Goal: Information Seeking & Learning: Learn about a topic

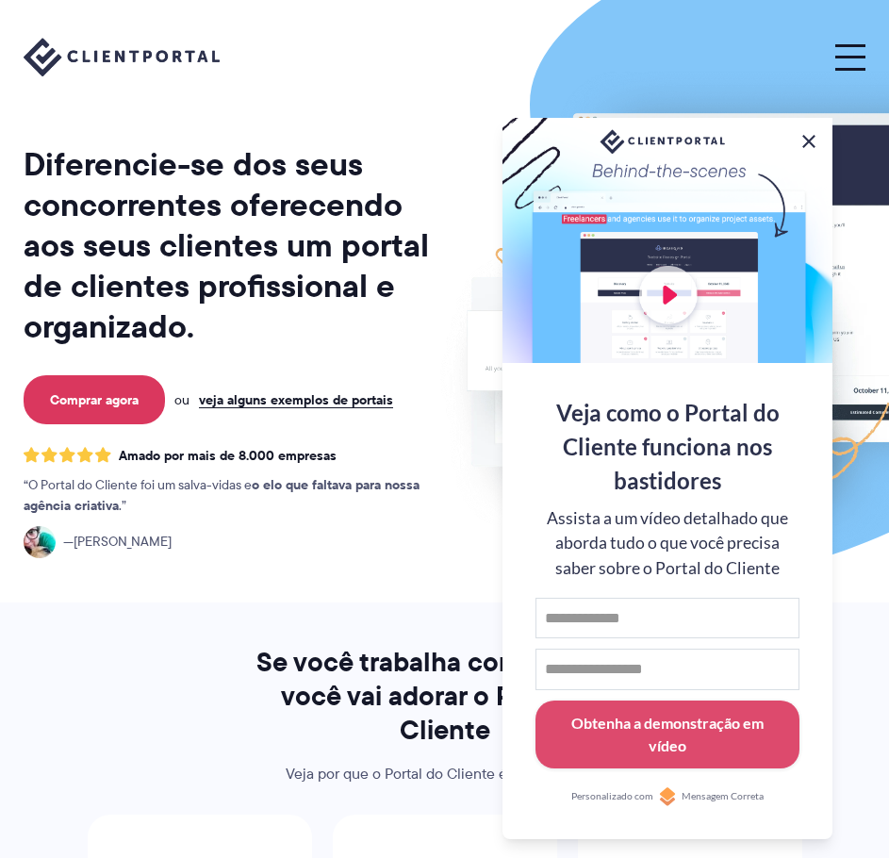
click at [805, 133] on button at bounding box center [809, 141] width 23 height 23
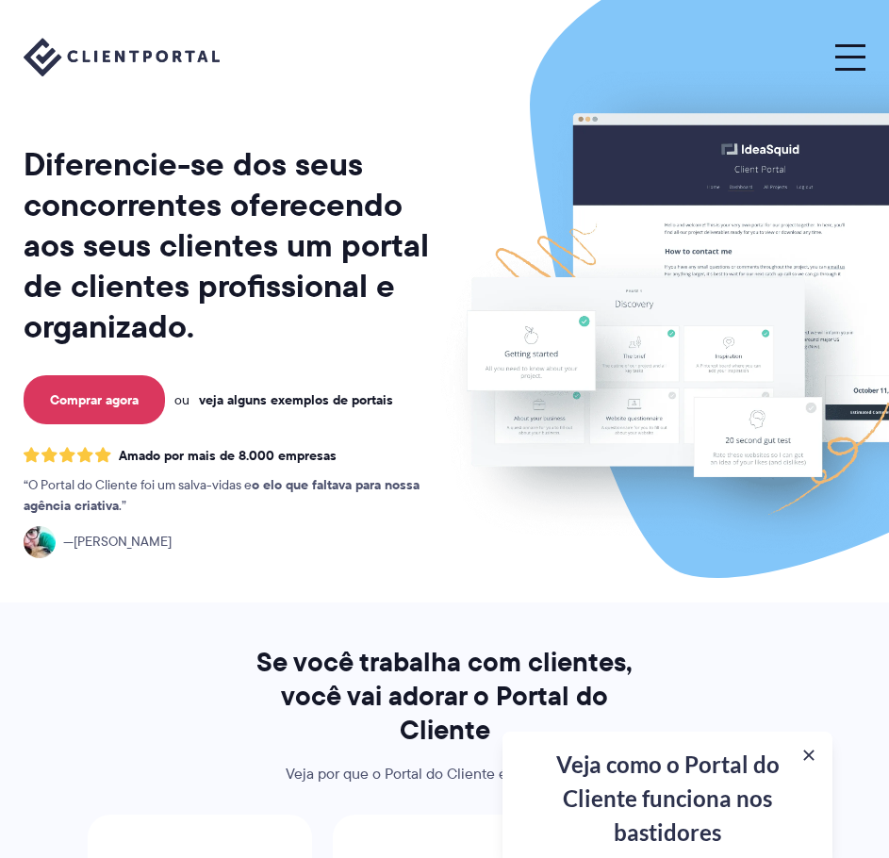
click at [291, 399] on font "veja alguns exemplos de portais" at bounding box center [296, 399] width 194 height 21
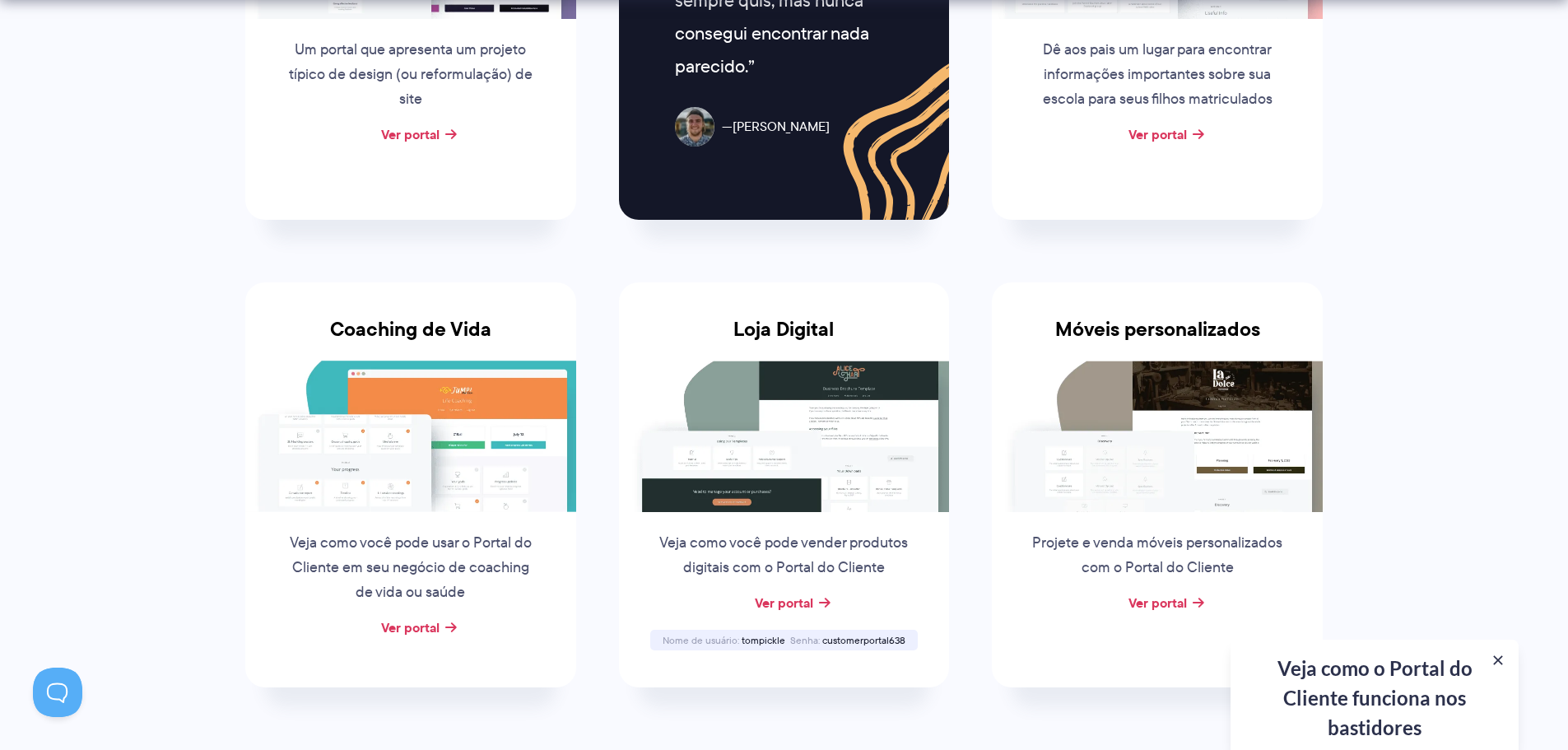
scroll to position [1153, 0]
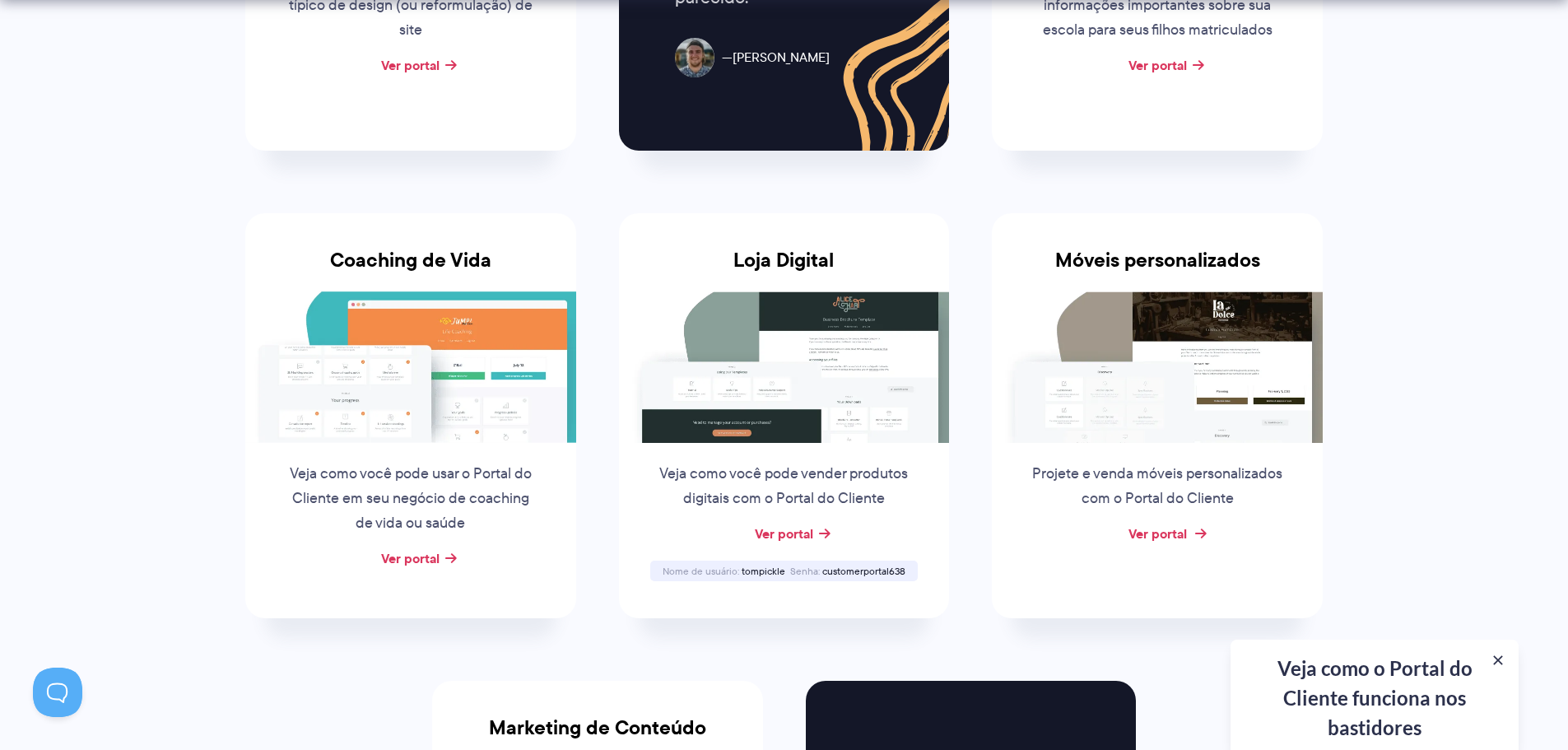
click at [775, 531] on font "Ver portal" at bounding box center [1158, 533] width 58 height 20
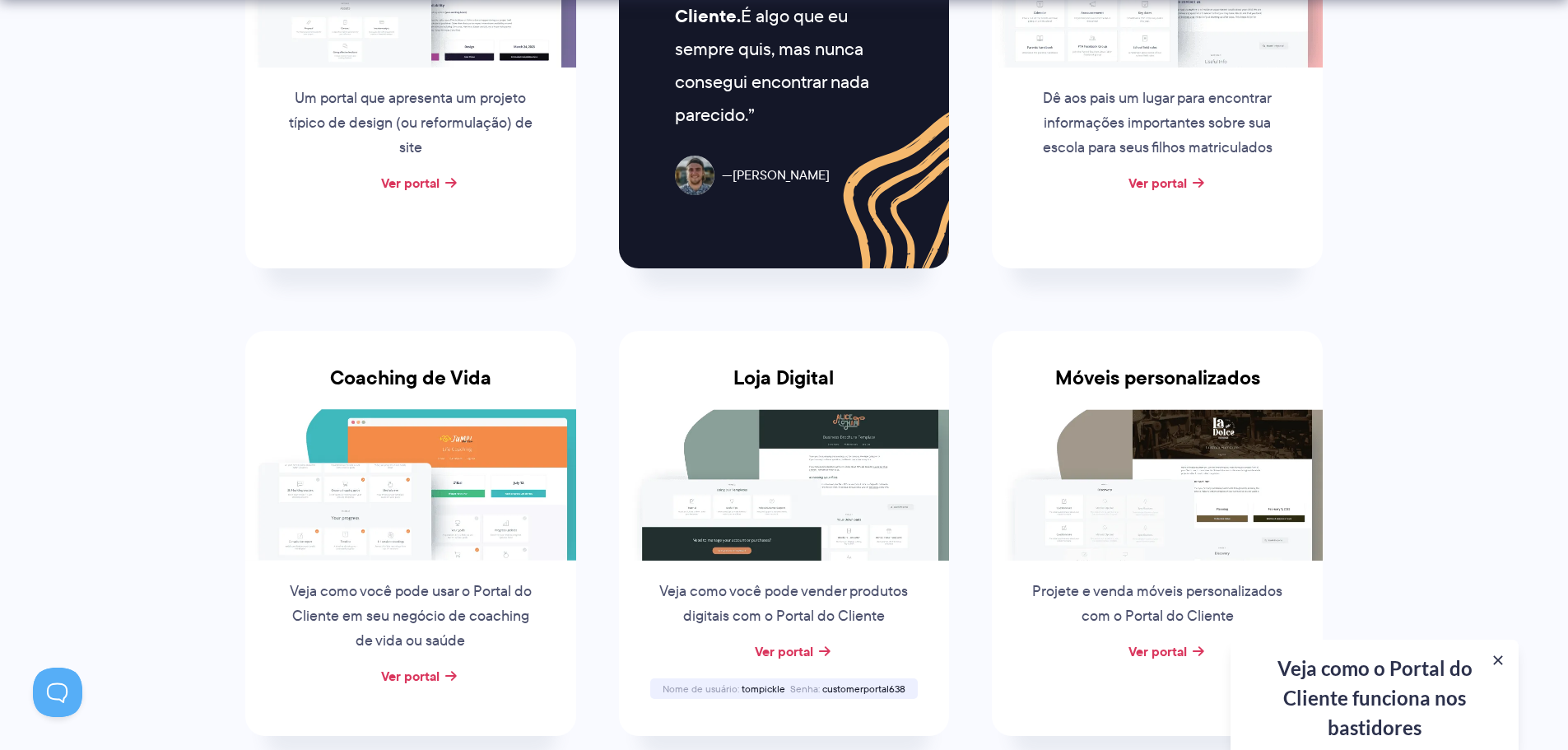
scroll to position [576, 0]
